Goal: Transaction & Acquisition: Purchase product/service

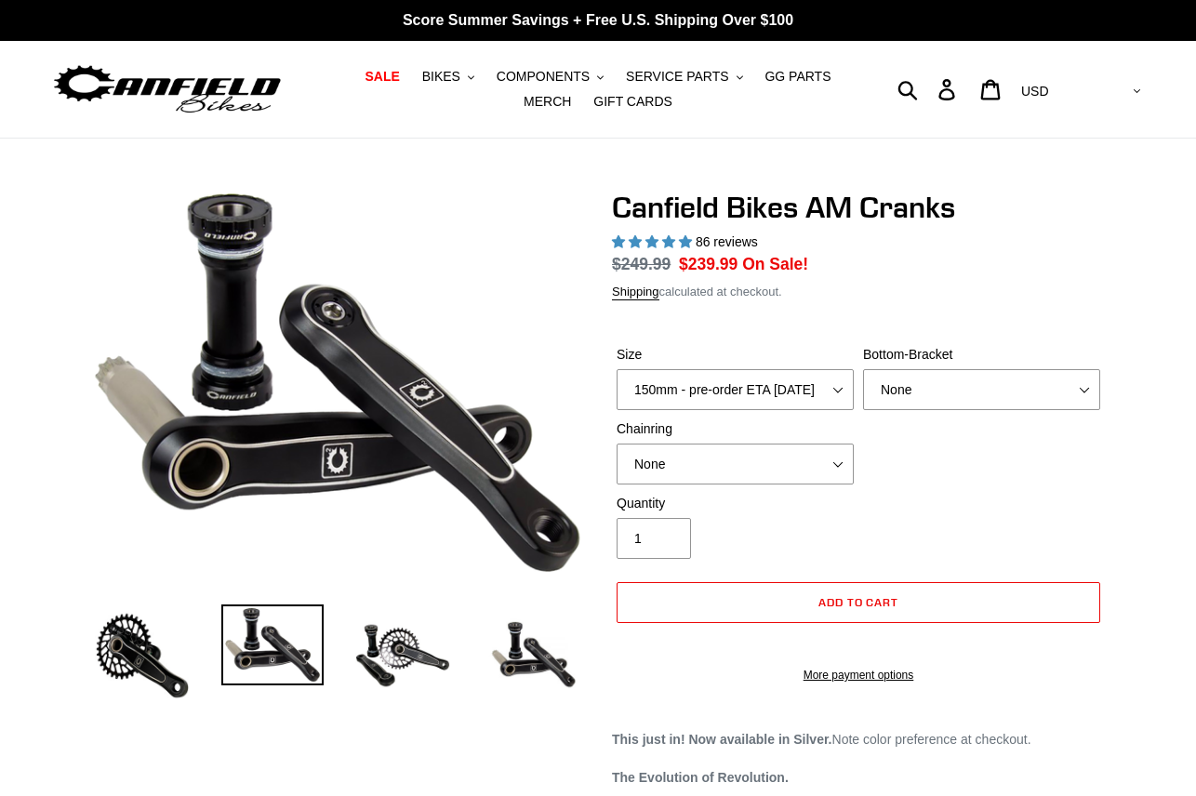
select select "highest-rating"
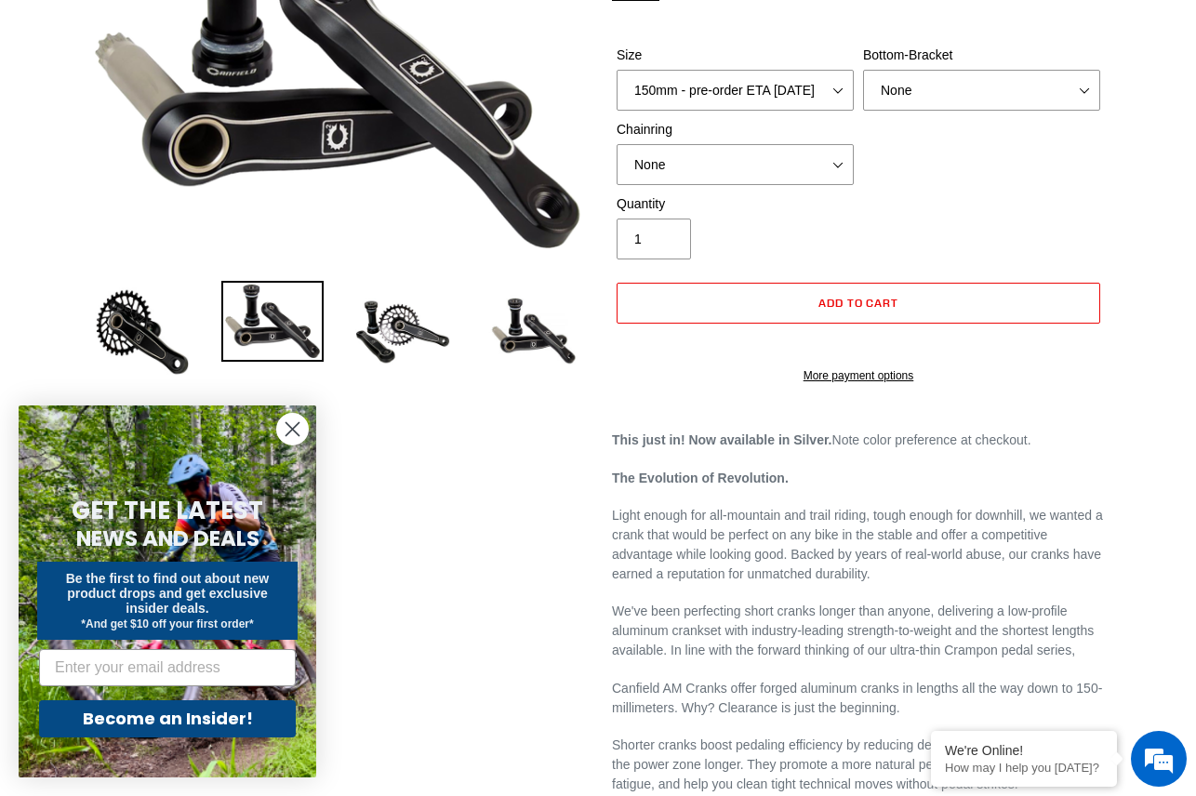
scroll to position [334, 0]
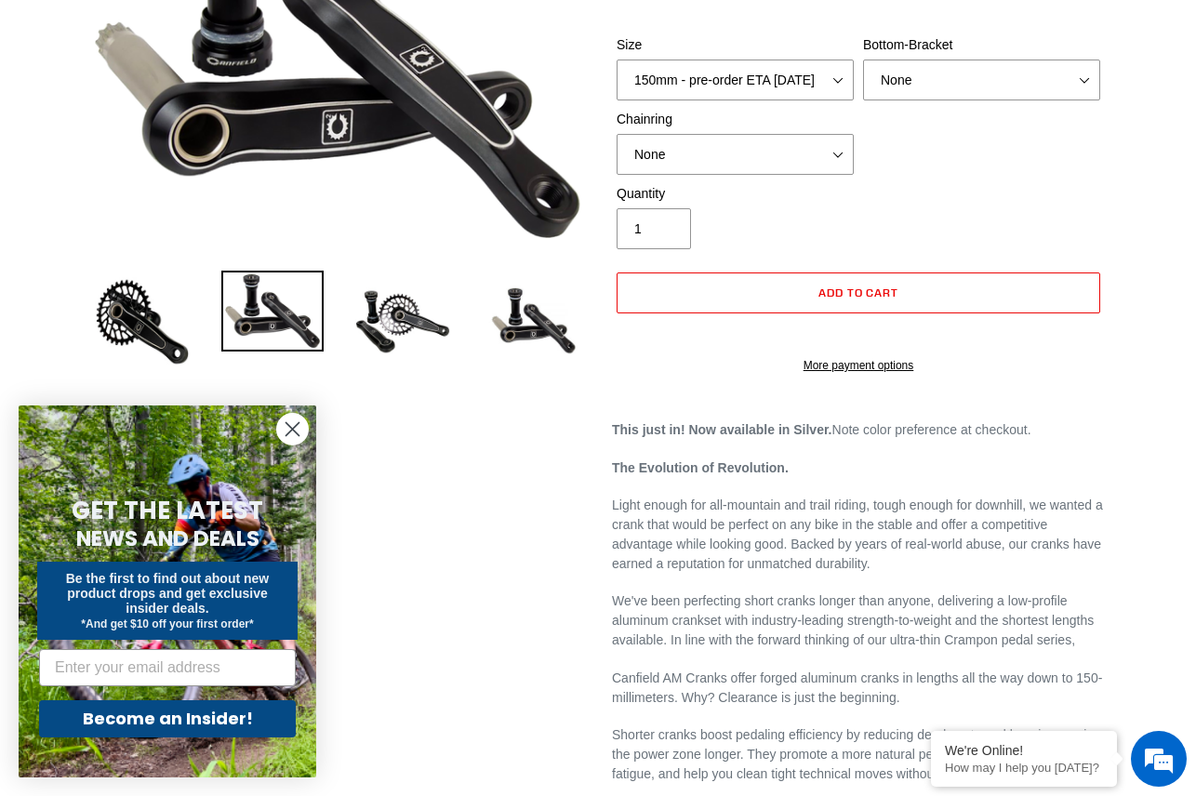
click at [296, 433] on icon "Close dialog" at bounding box center [292, 429] width 13 height 13
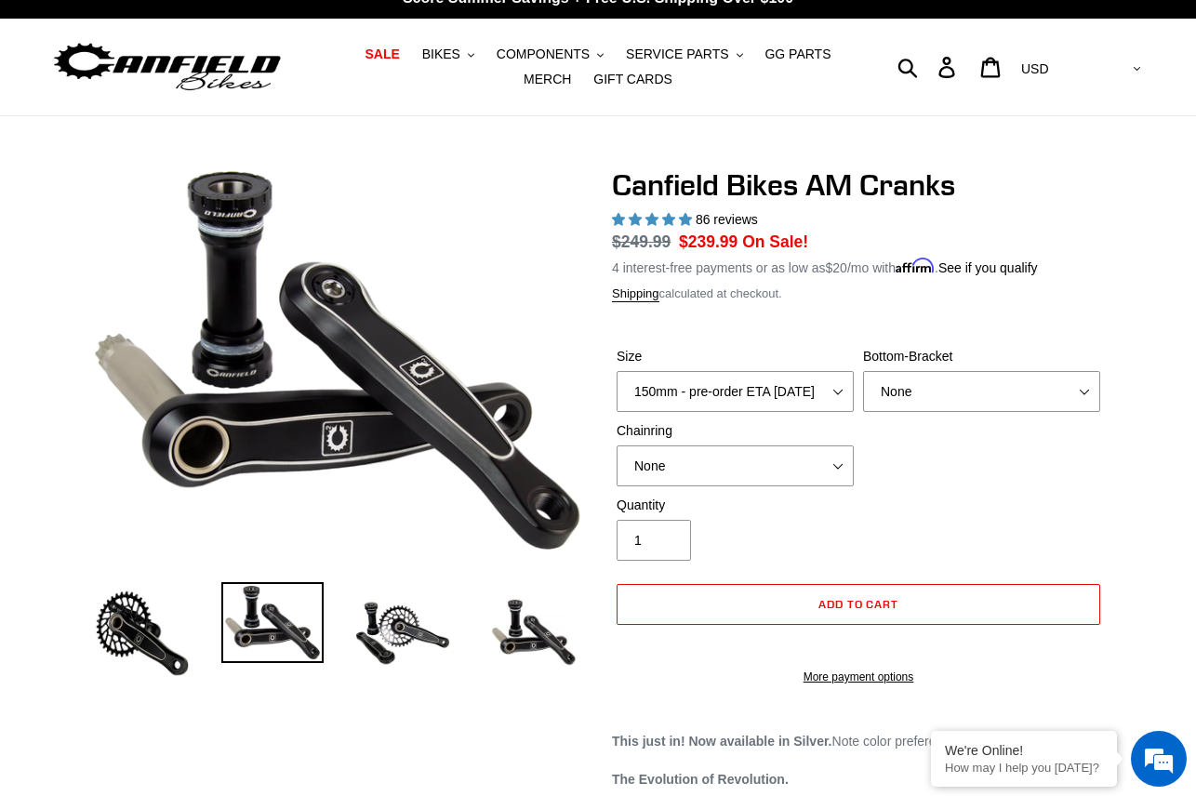
scroll to position [20, 0]
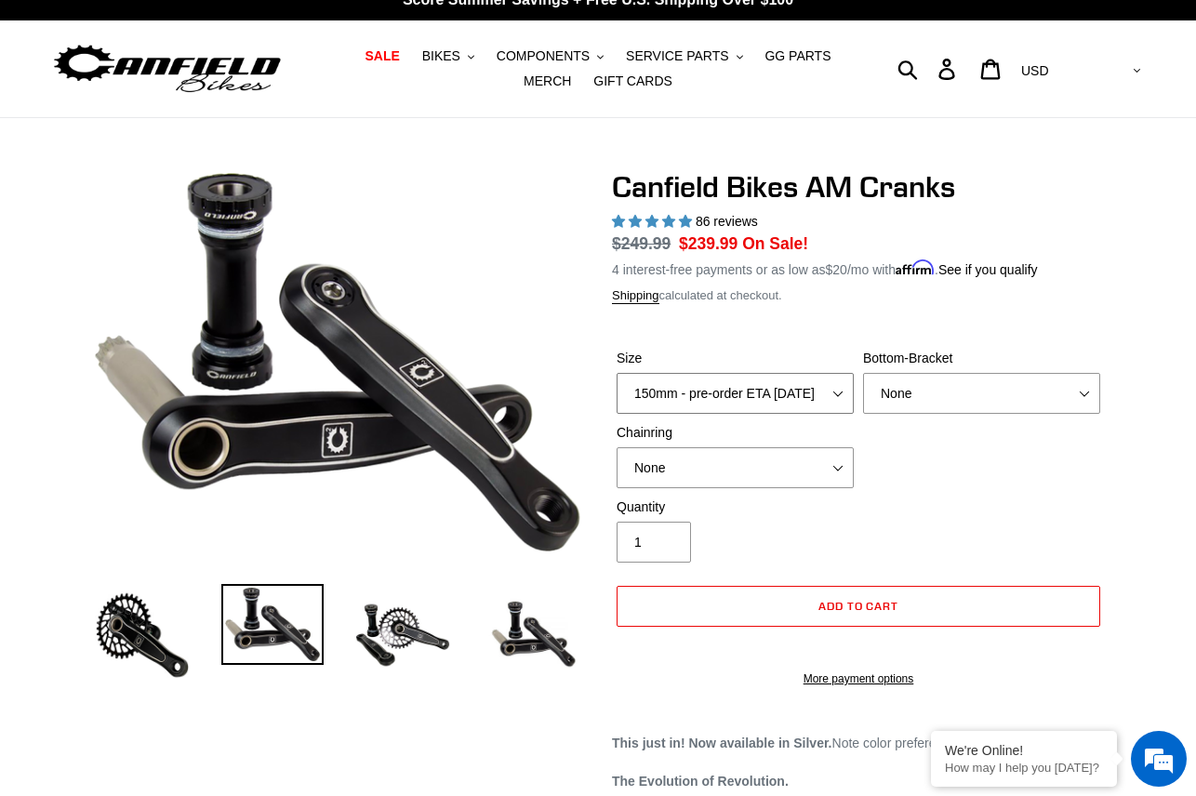
click at [773, 384] on select "150mm - pre-order ETA [DATE] 155mm - pre-order ETA [DATE] 160mm - pre-order ETA…" at bounding box center [735, 393] width 237 height 41
select select "155mm - pre-order ETA [DATE]"
click at [617, 373] on select "150mm - pre-order ETA [DATE] 155mm - pre-order ETA [DATE] 160mm - pre-order ETA…" at bounding box center [735, 393] width 237 height 41
click at [1024, 393] on select "None BSA Threaded 68/73mm Press Fit PF92" at bounding box center [981, 393] width 237 height 41
click at [863, 373] on select "None BSA Threaded 68/73mm Press Fit PF92" at bounding box center [981, 393] width 237 height 41
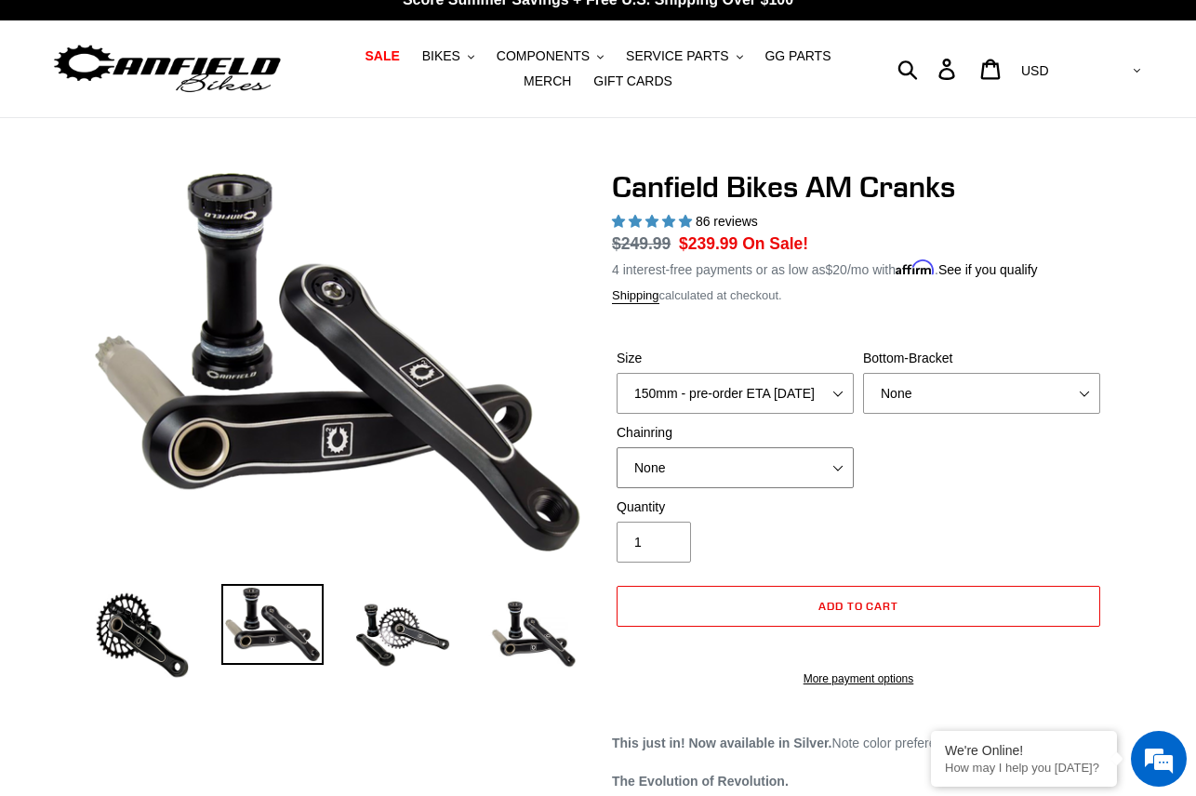
click at [826, 469] on select "None 30t Round (Boost 148) 30t Oval (Boost 148) 32t Round (Boost 148) 32t Oval …" at bounding box center [735, 467] width 237 height 41
click at [617, 447] on select "None 30t Round (Boost 148) 30t Oval (Boost 148) 32t Round (Boost 148) 32t Oval …" at bounding box center [735, 467] width 237 height 41
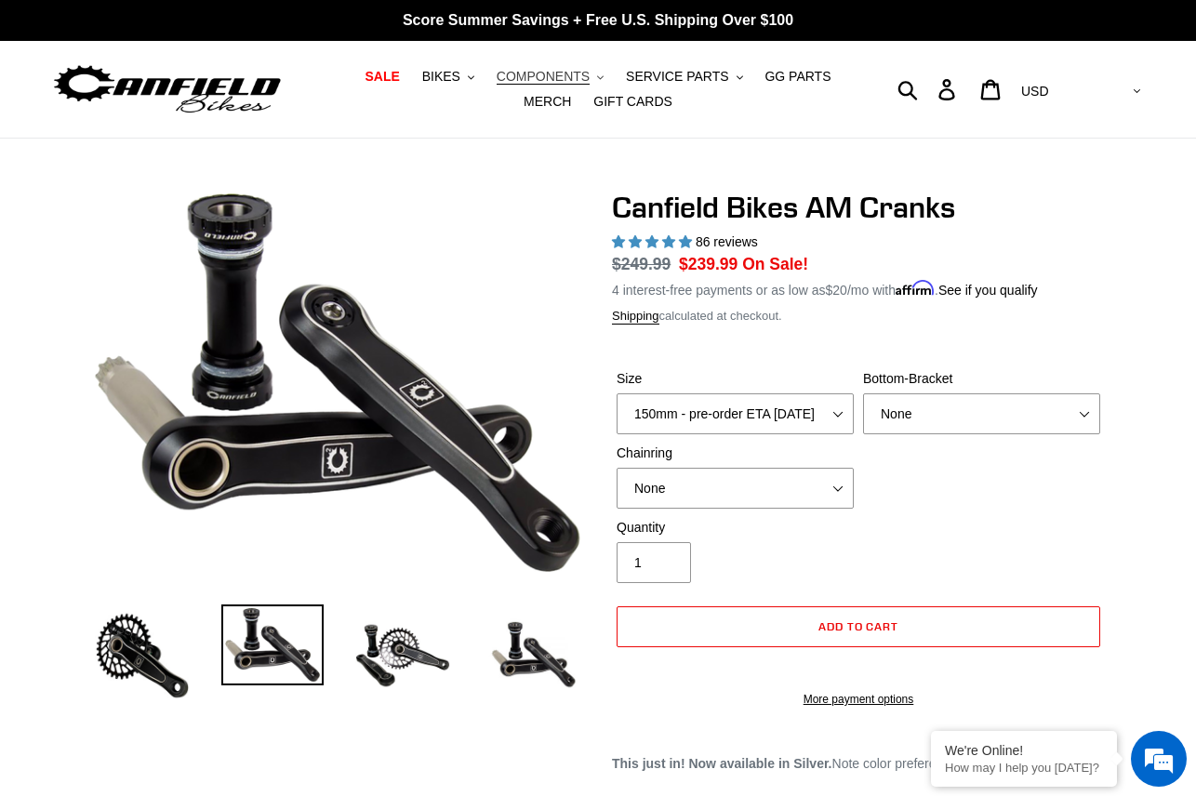
click at [571, 75] on button "COMPONENTS .cls-1{fill:#231f20}" at bounding box center [550, 76] width 126 height 25
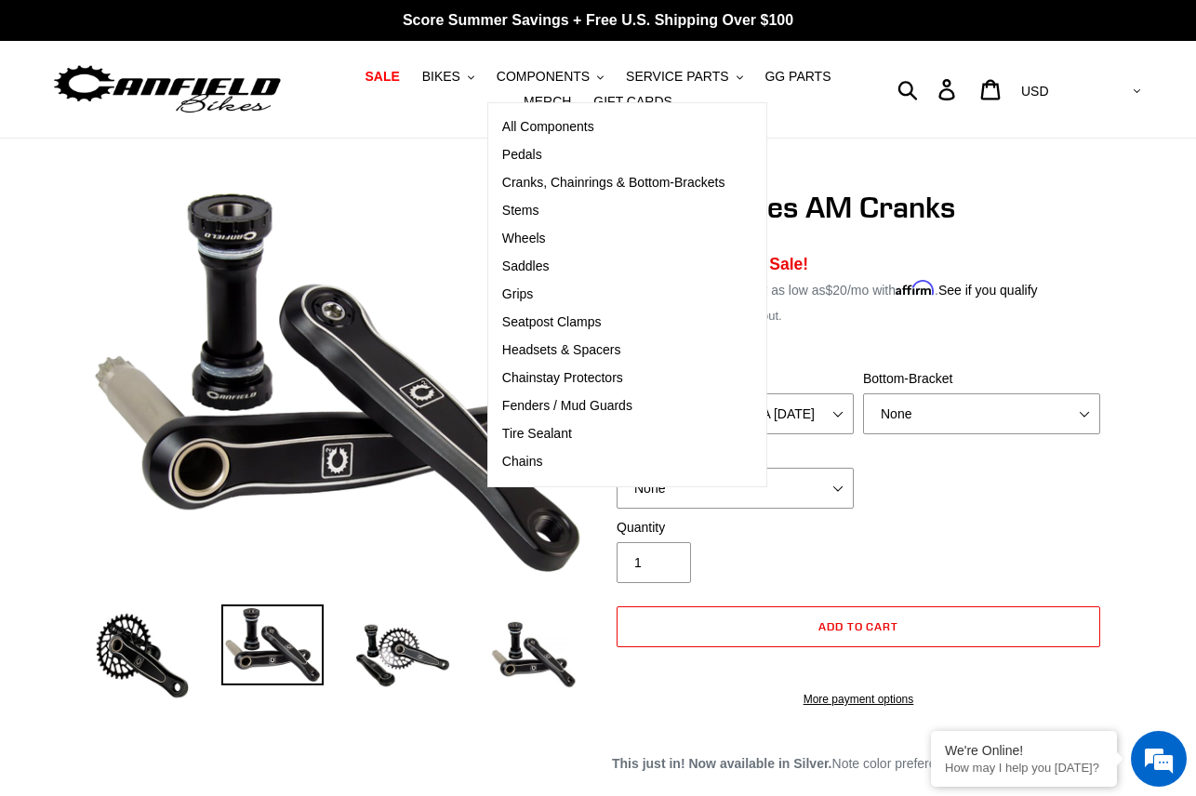
click at [348, 105] on ul "SALE BIKES .cls-1{fill:#231f20} SHOP ALL BIKES SHOP DEMO BIKES - On SALE Now! J…" at bounding box center [598, 89] width 547 height 50
